Goal: Browse casually

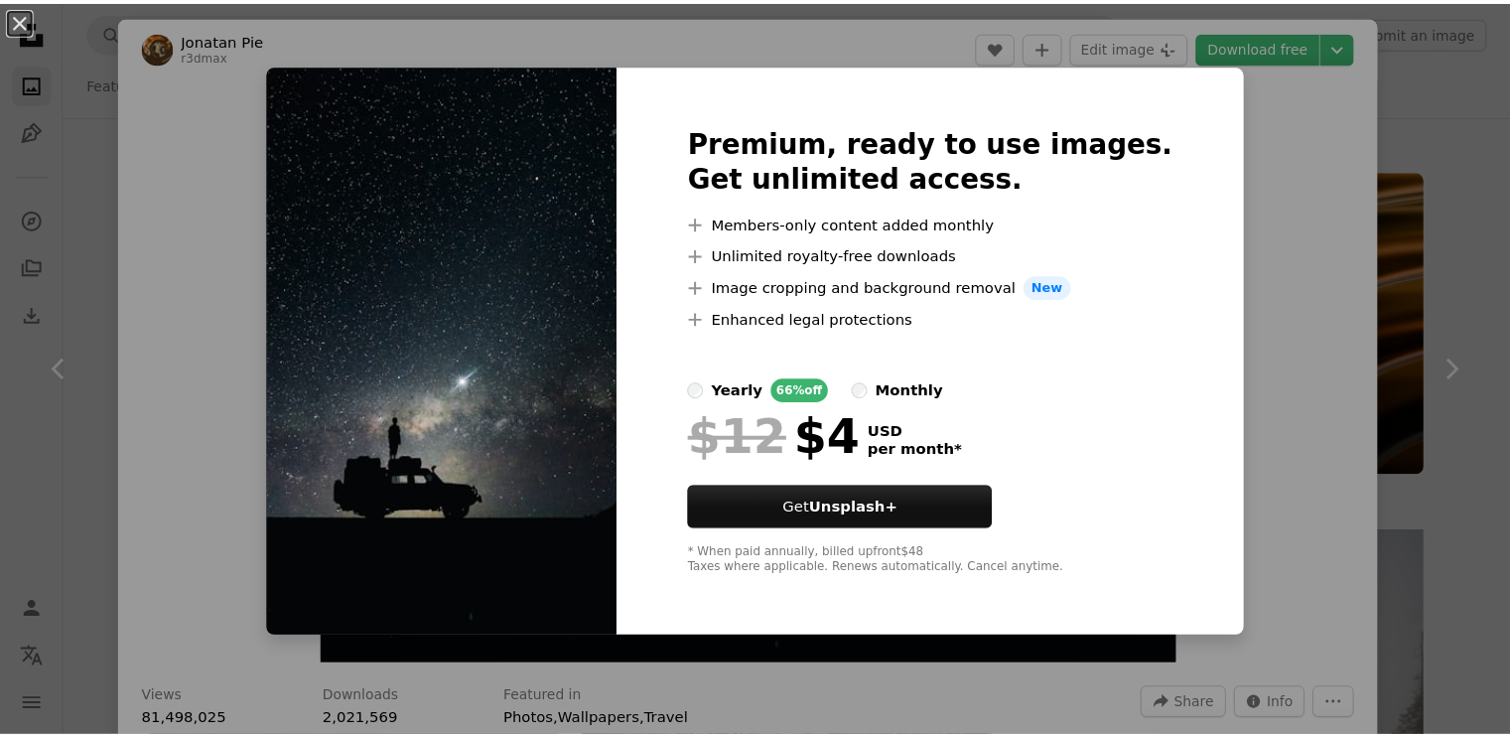
scroll to position [5462, 0]
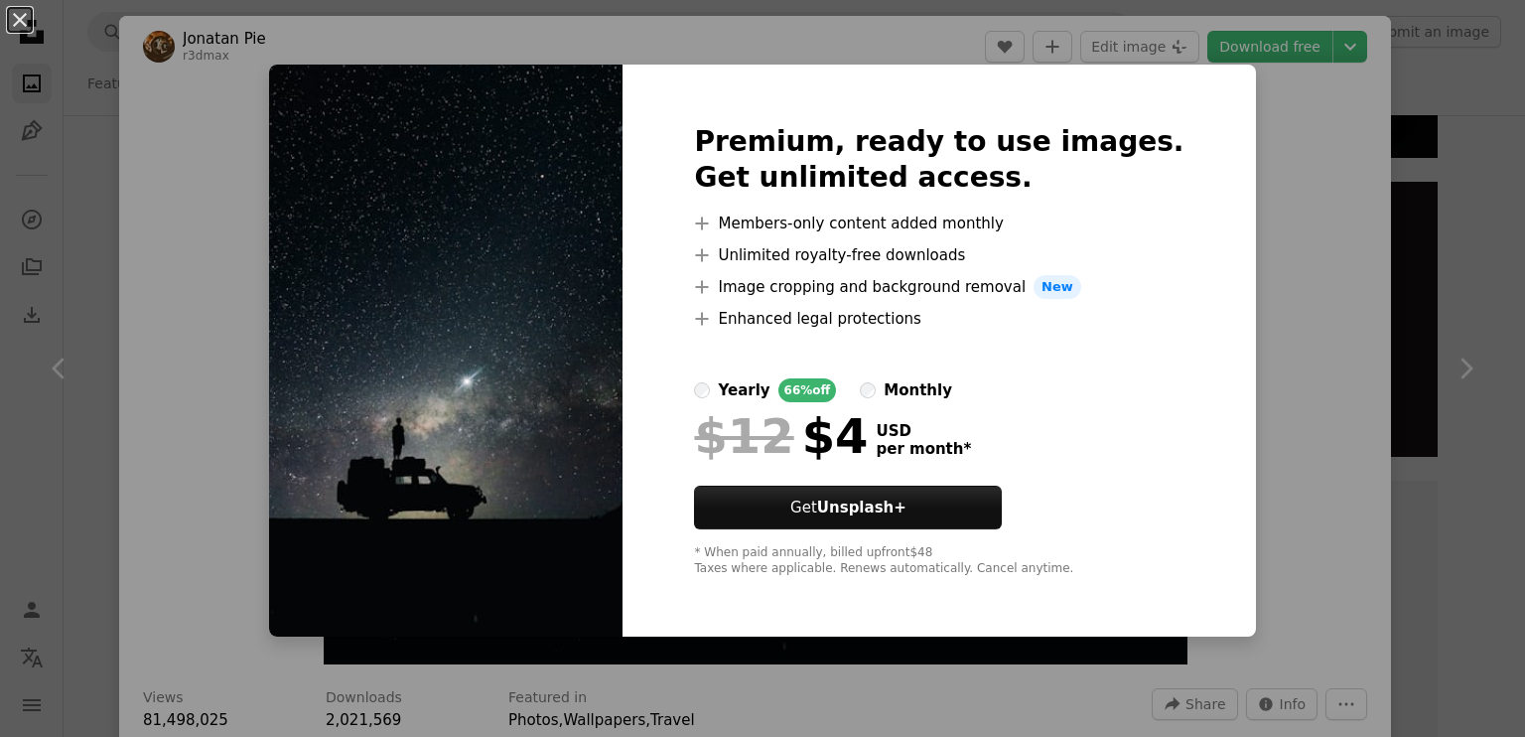
click at [1475, 291] on div "An X shape Premium, ready to use images. Get unlimited access. A plus sign Memb…" at bounding box center [762, 368] width 1525 height 737
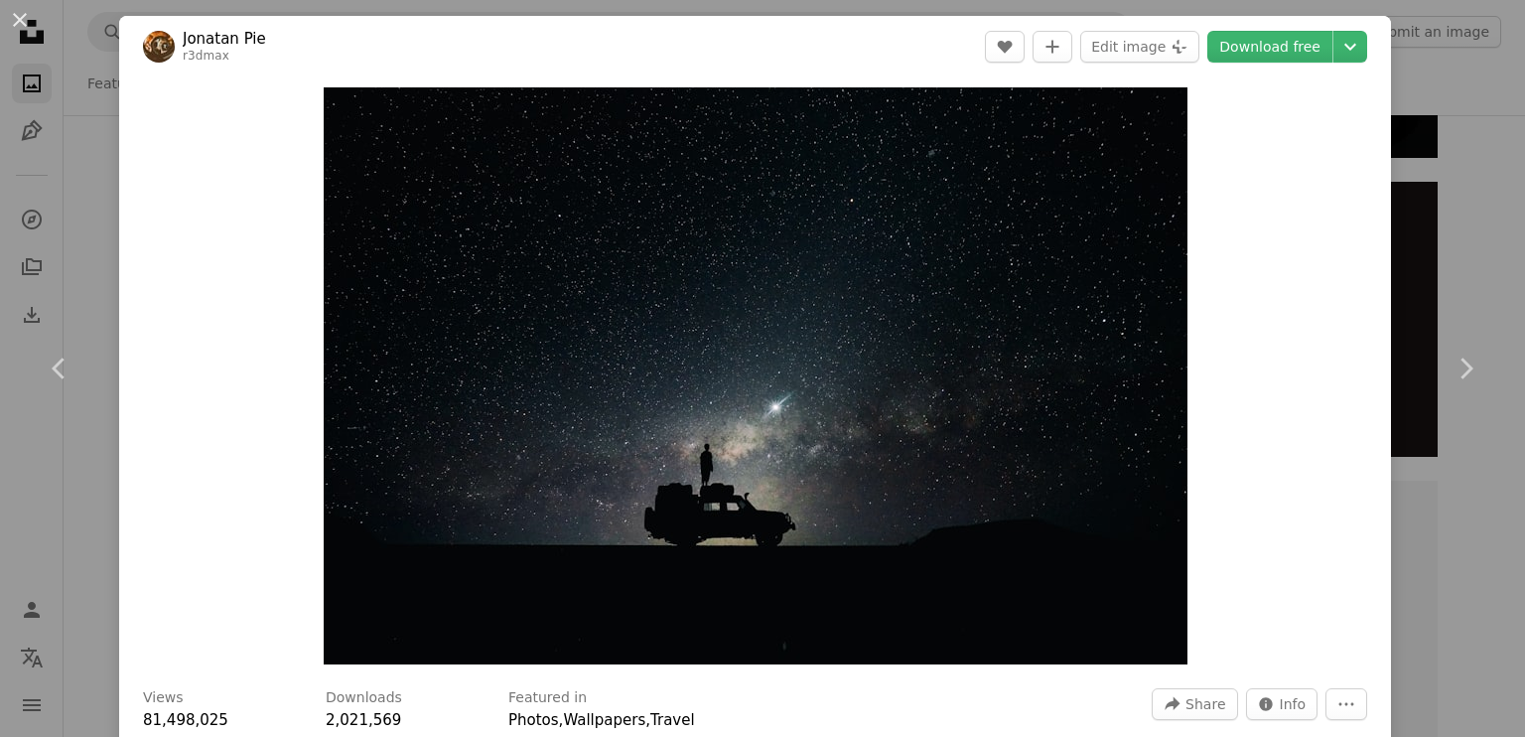
click at [1475, 291] on link "Chevron right" at bounding box center [1465, 368] width 119 height 191
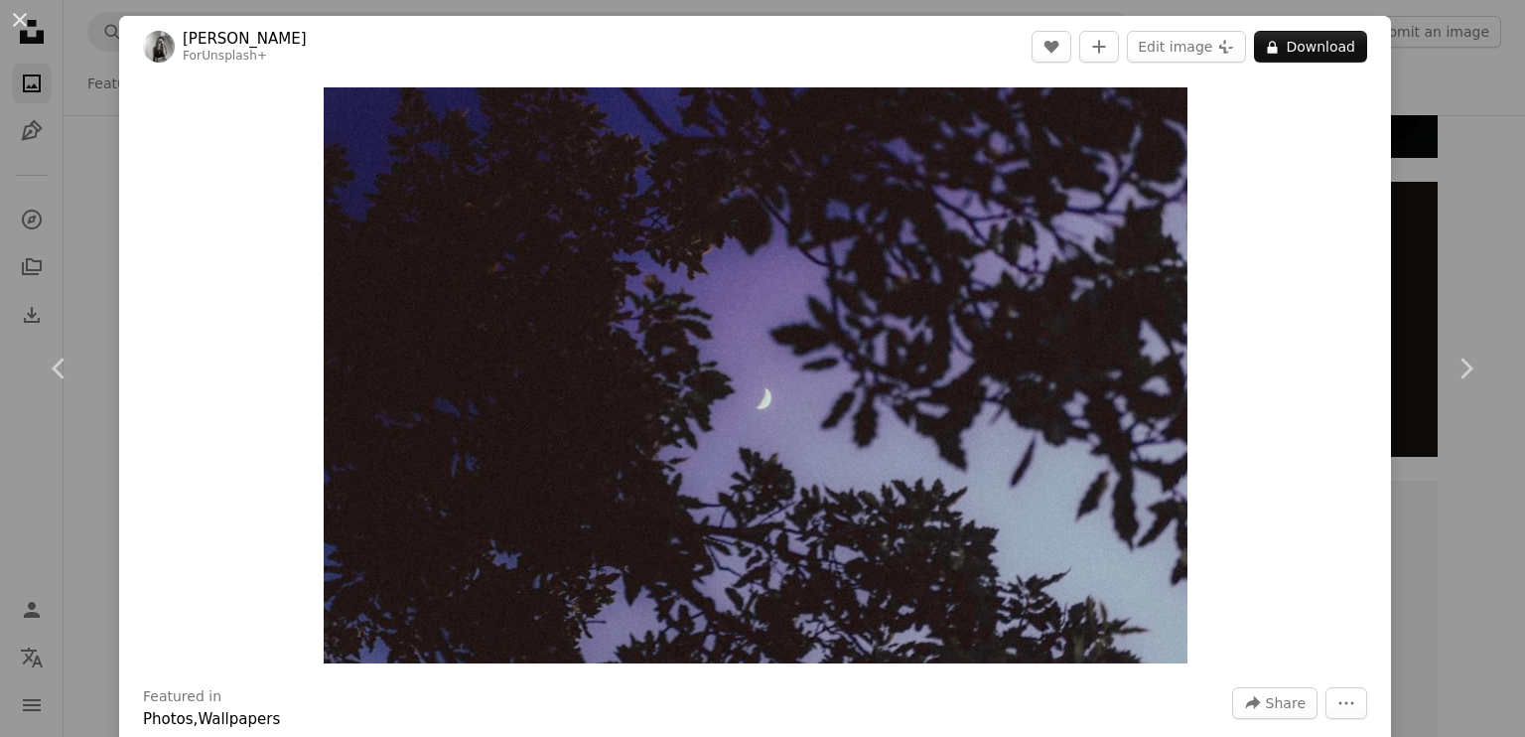
click at [1457, 140] on div "An X shape Chevron left Chevron right [PERSON_NAME] For Unsplash+ A heart A plu…" at bounding box center [762, 368] width 1525 height 737
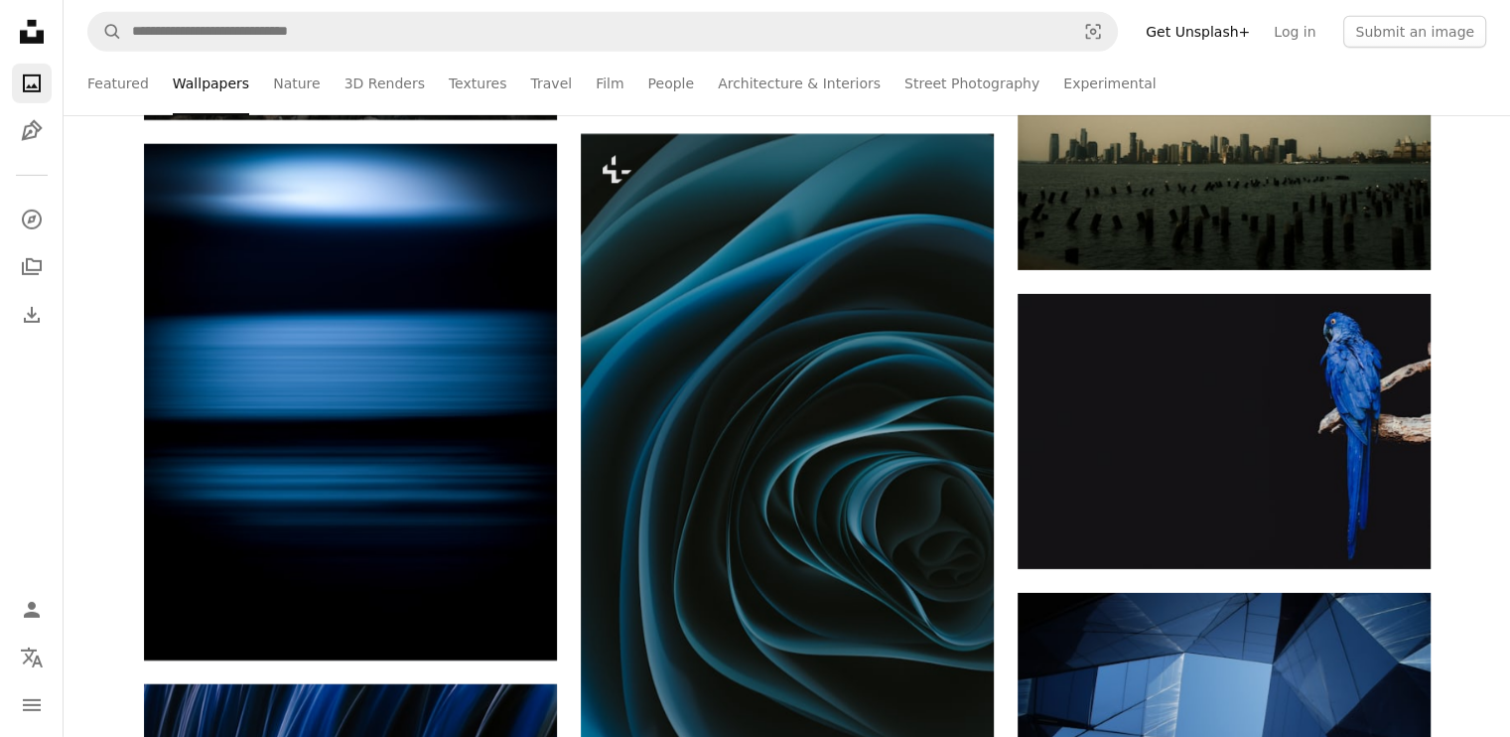
scroll to position [6554, 0]
